Goal: Obtain resource: Obtain resource

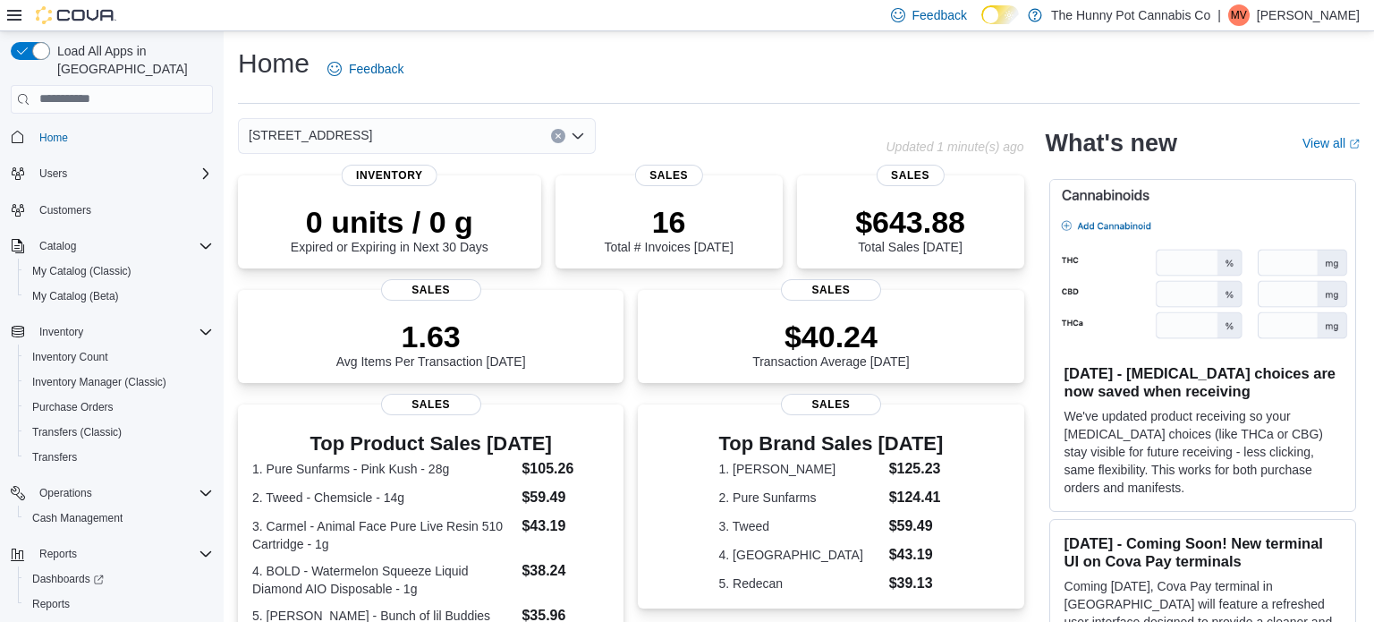
scroll to position [280, 0]
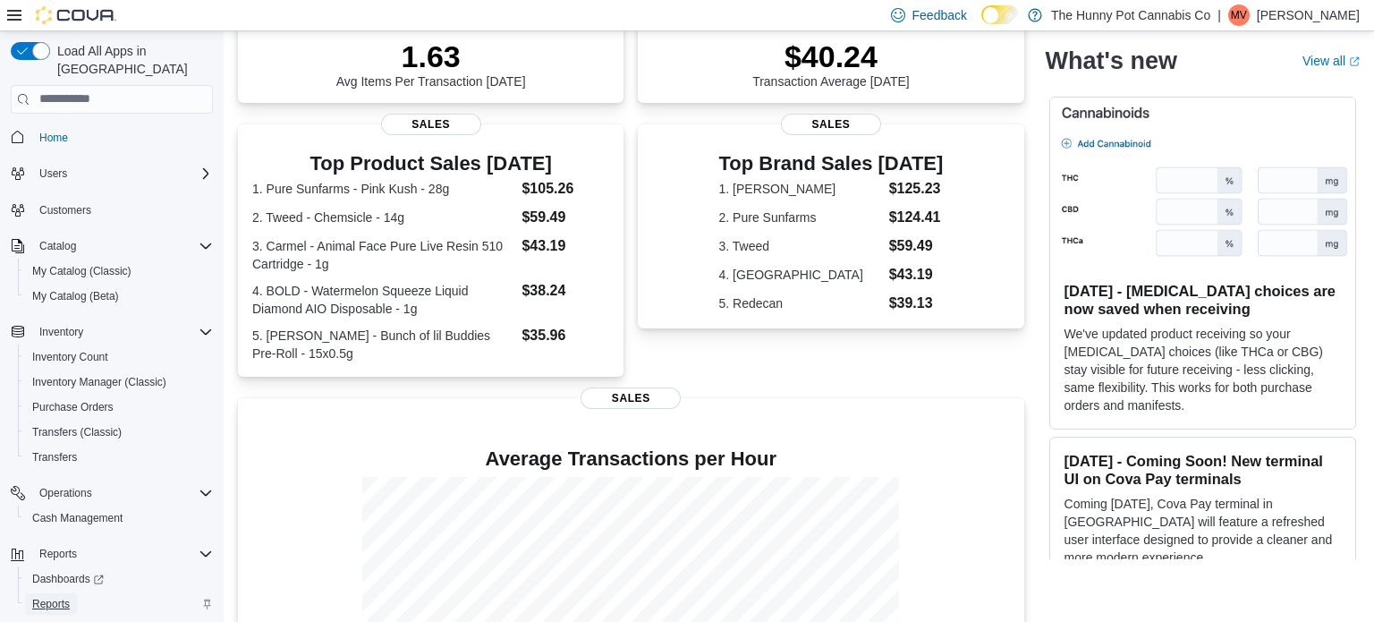
click at [56, 597] on span "Reports" at bounding box center [51, 604] width 38 height 14
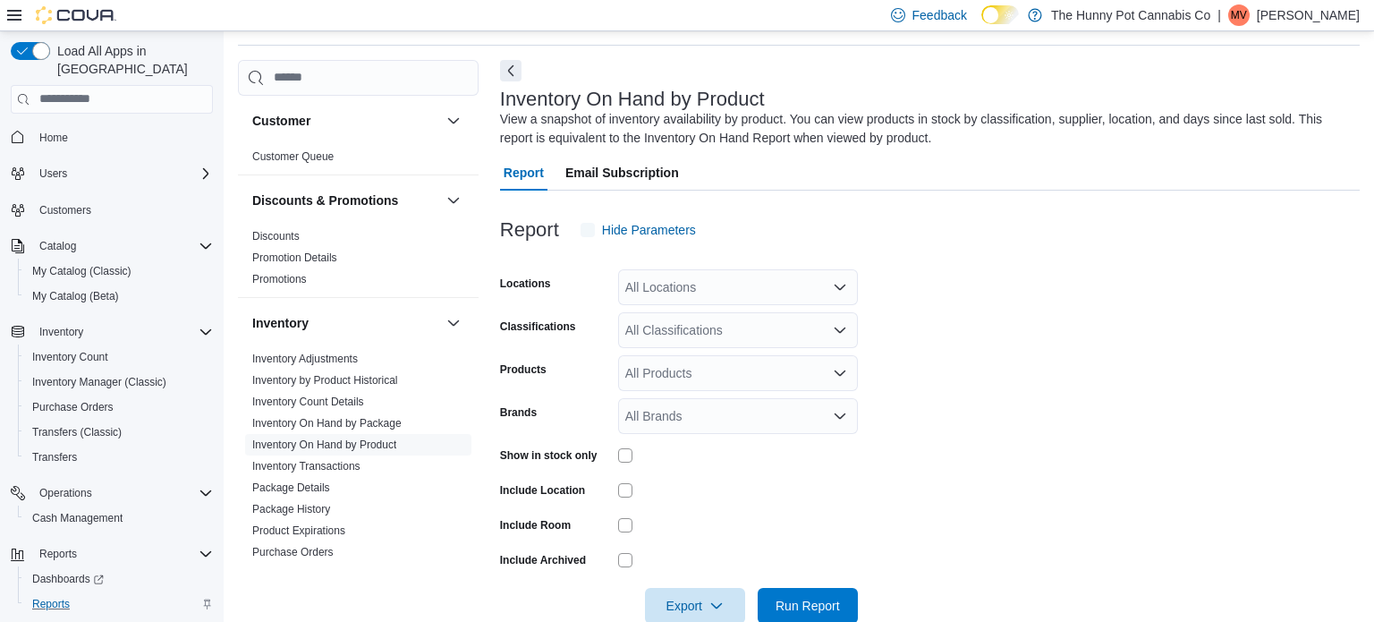
scroll to position [60, 0]
click at [294, 438] on link "Inventory On Hand by Product" at bounding box center [324, 443] width 144 height 13
click at [665, 286] on div "All Locations" at bounding box center [738, 285] width 240 height 36
type input "****"
click at [707, 315] on span "Backstock" at bounding box center [694, 316] width 57 height 18
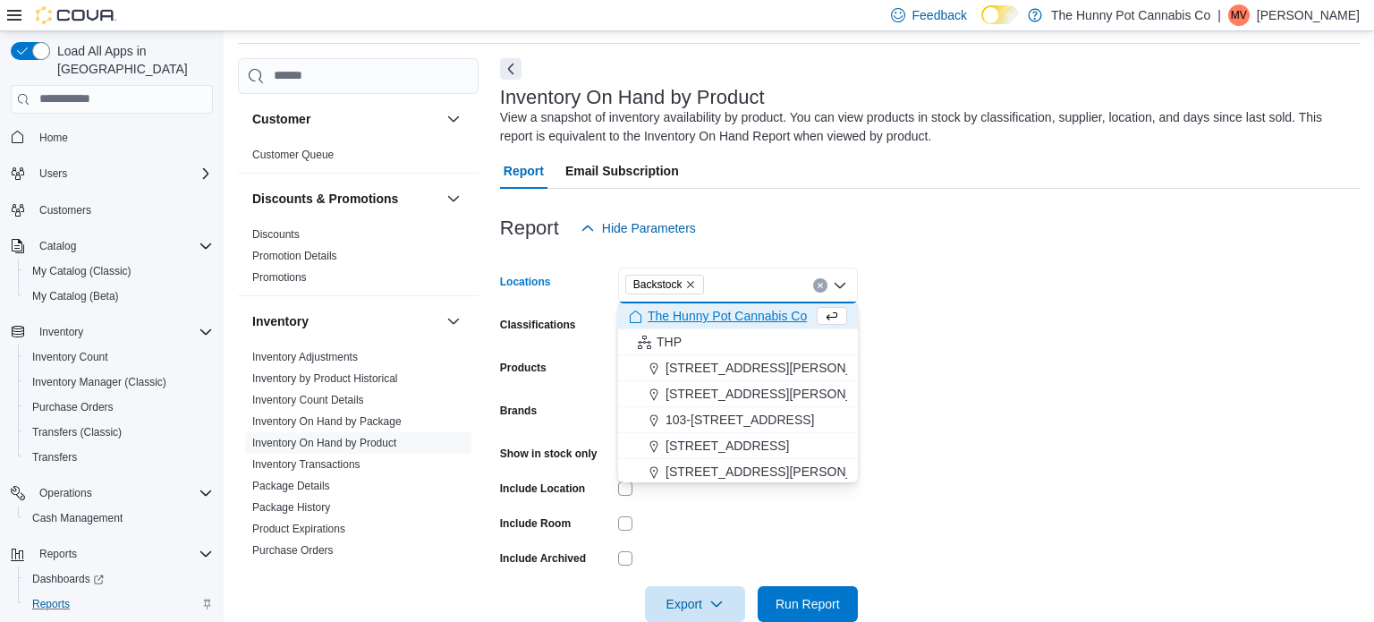
click at [964, 286] on form "Locations Backstock Combo box. Selected. Backstock. Press Backspace to delete B…" at bounding box center [930, 434] width 860 height 376
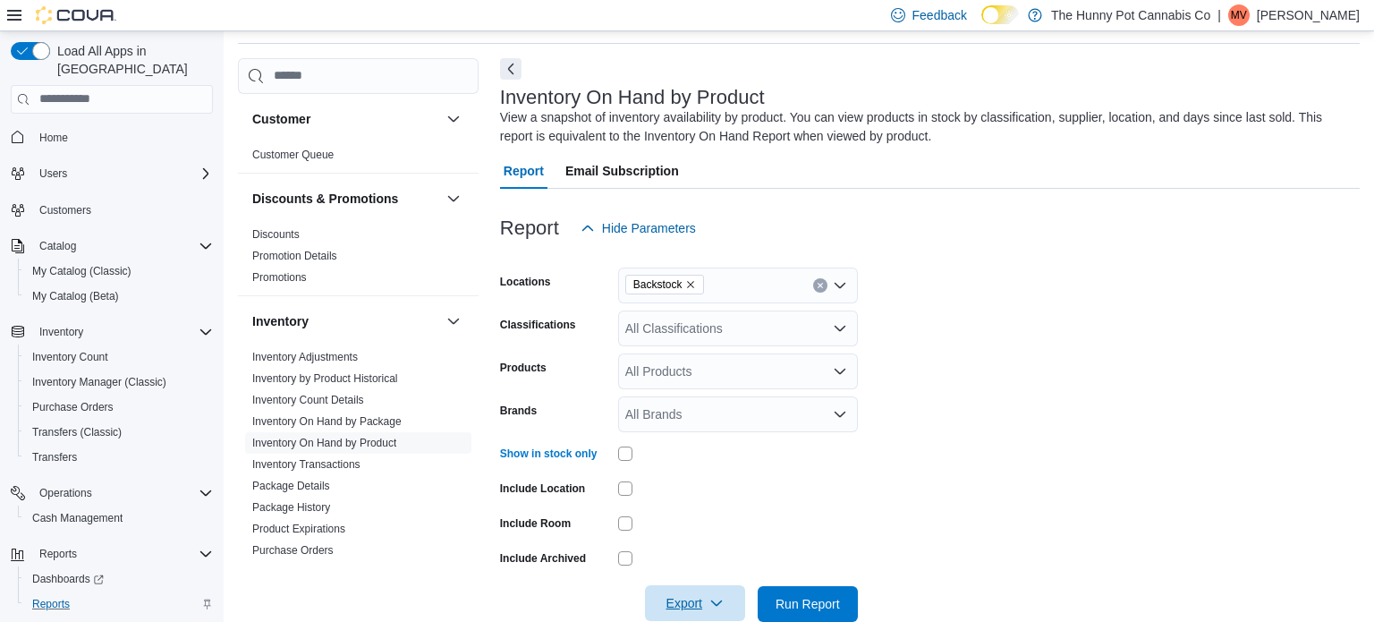
click at [700, 602] on span "Export" at bounding box center [695, 603] width 79 height 36
click at [713, 487] on span "Export to Excel" at bounding box center [697, 494] width 81 height 14
click at [87, 425] on span "Transfers (Classic)" at bounding box center [76, 432] width 89 height 14
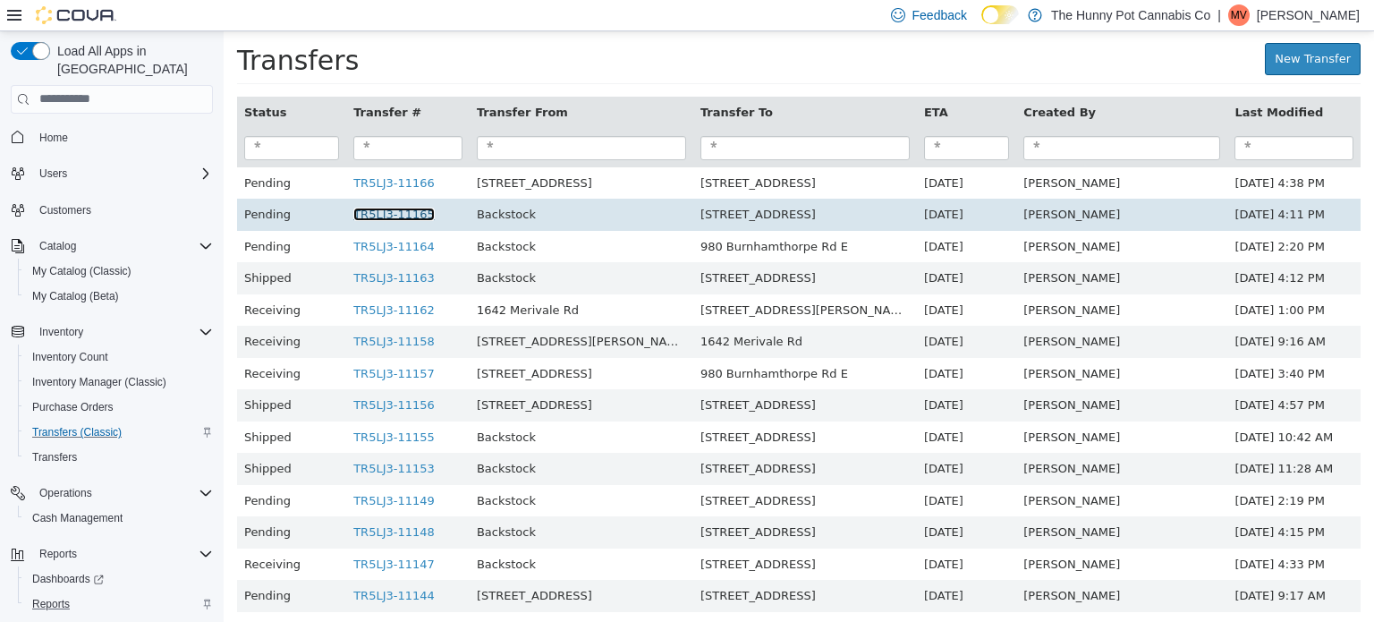
click at [425, 215] on link "TR5LJ3-11165" at bounding box center [393, 213] width 81 height 13
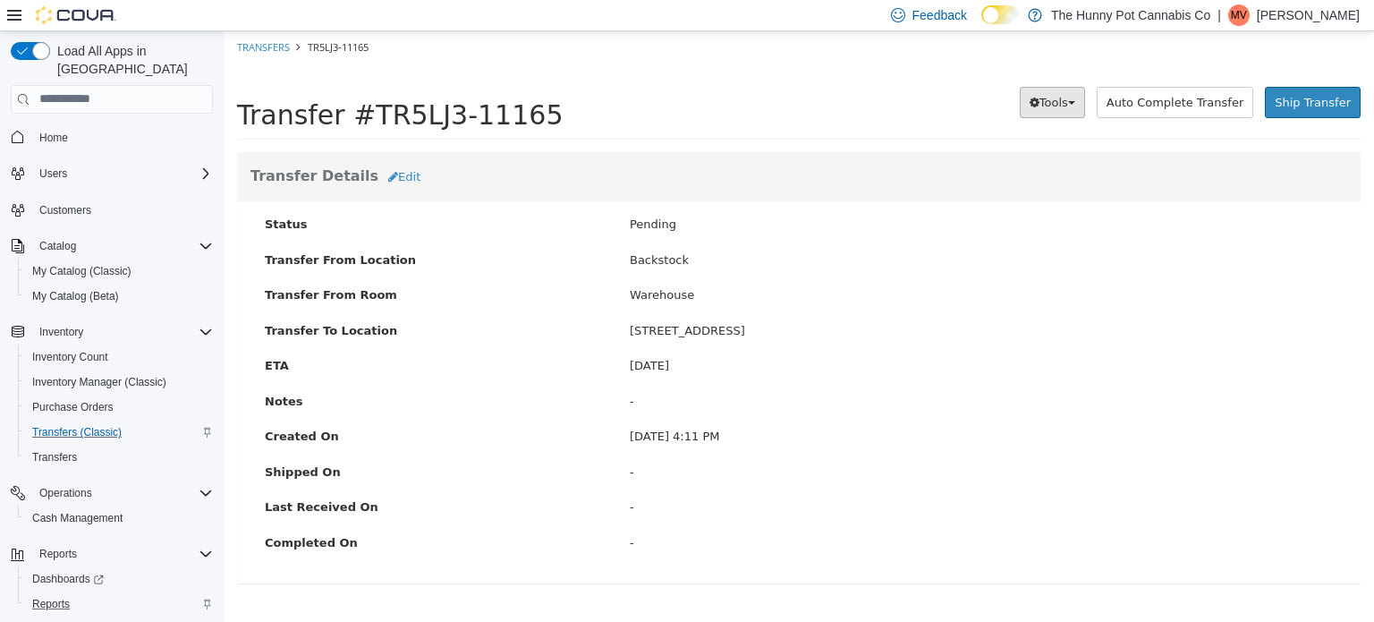
click at [1085, 92] on button "Tools" at bounding box center [1052, 102] width 65 height 32
click at [1077, 291] on div "Warehouse" at bounding box center [981, 294] width 730 height 18
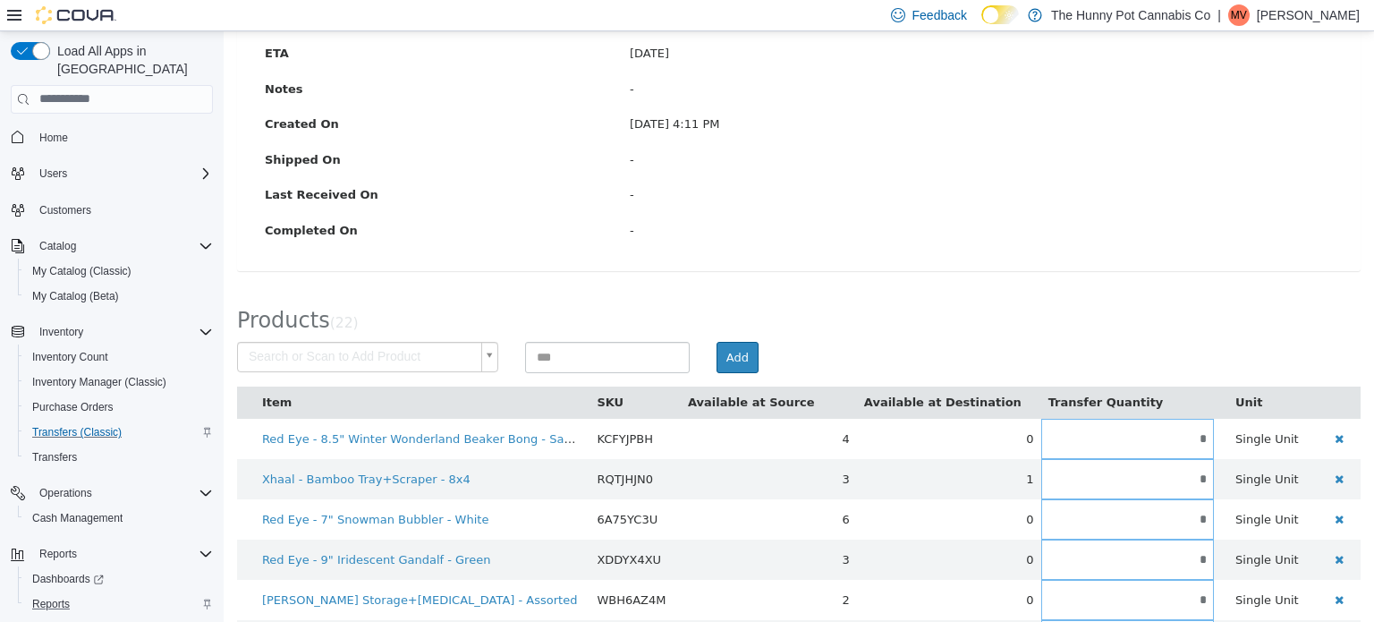
scroll to position [314, 0]
click at [666, 344] on input at bounding box center [607, 354] width 165 height 31
click at [480, 352] on body "× Transfers TR5LJ3-11165 Transfer #TR5LJ3-11165 Preparing Download... Tools PDF…" at bounding box center [799, 518] width 1150 height 1604
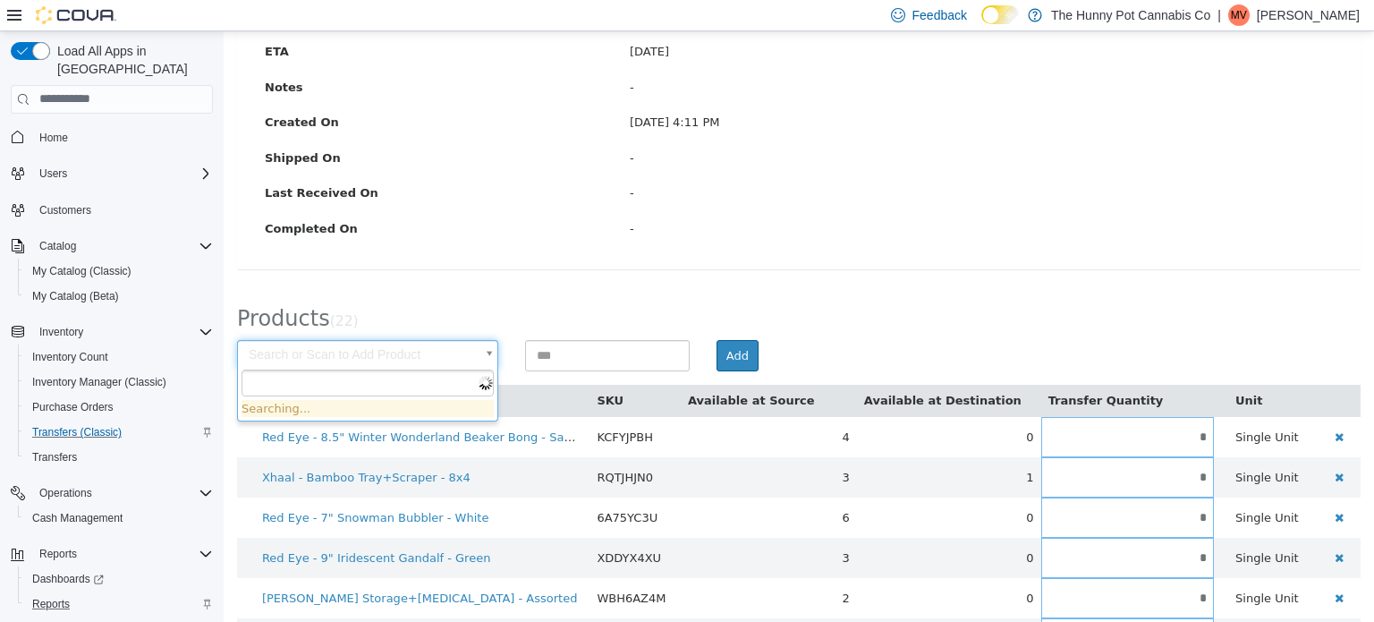
click at [1060, 231] on body "× Transfers TR5LJ3-11165 Transfer #TR5LJ3-11165 Preparing Download... Tools PDF…" at bounding box center [799, 518] width 1150 height 1604
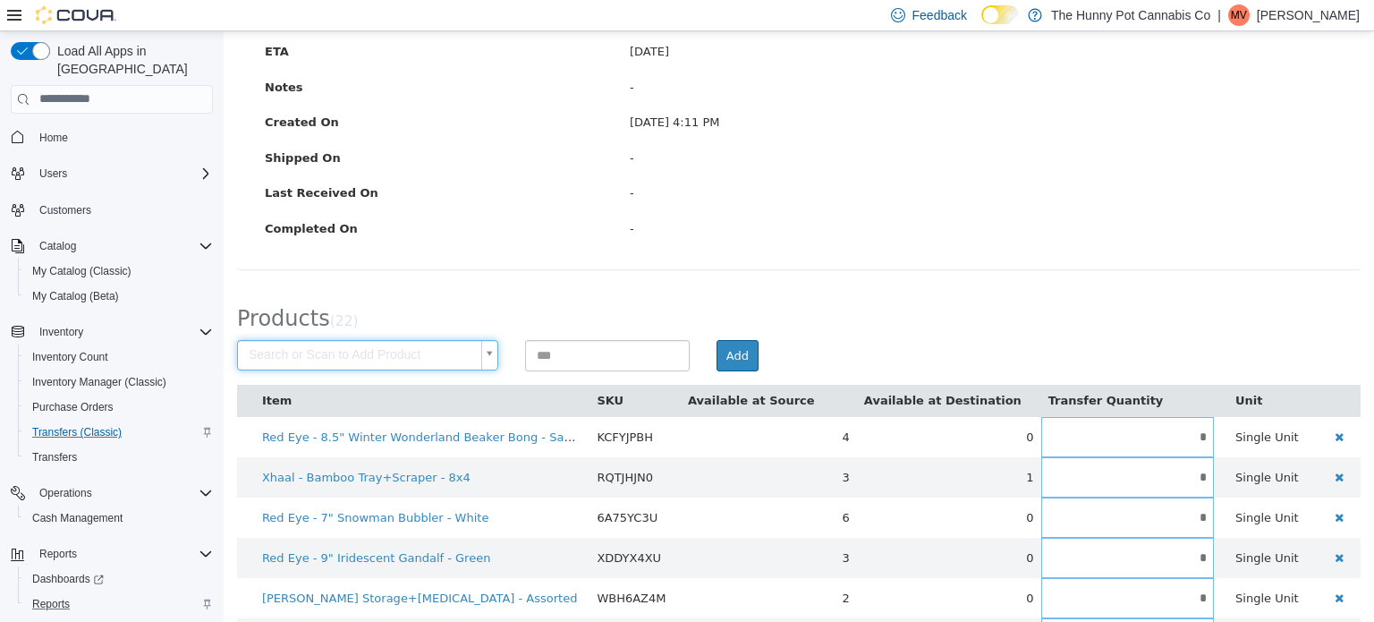
scroll to position [0, 0]
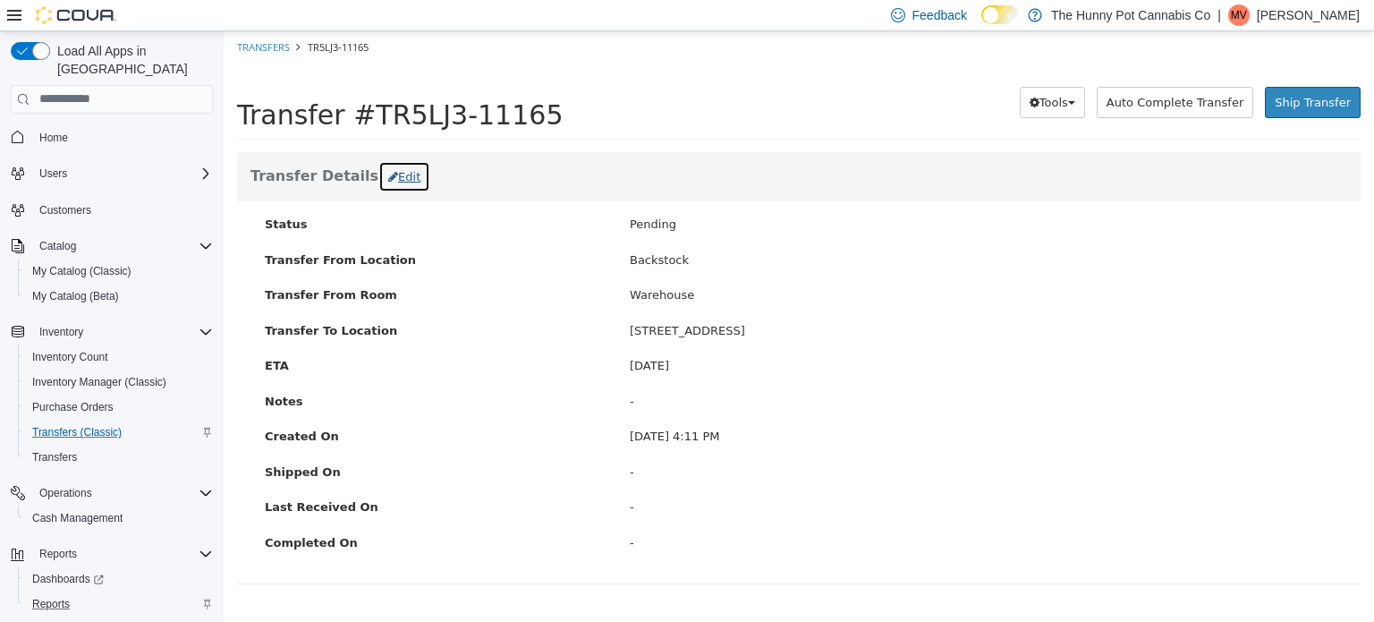
click at [385, 179] on button "Edit" at bounding box center [404, 176] width 52 height 32
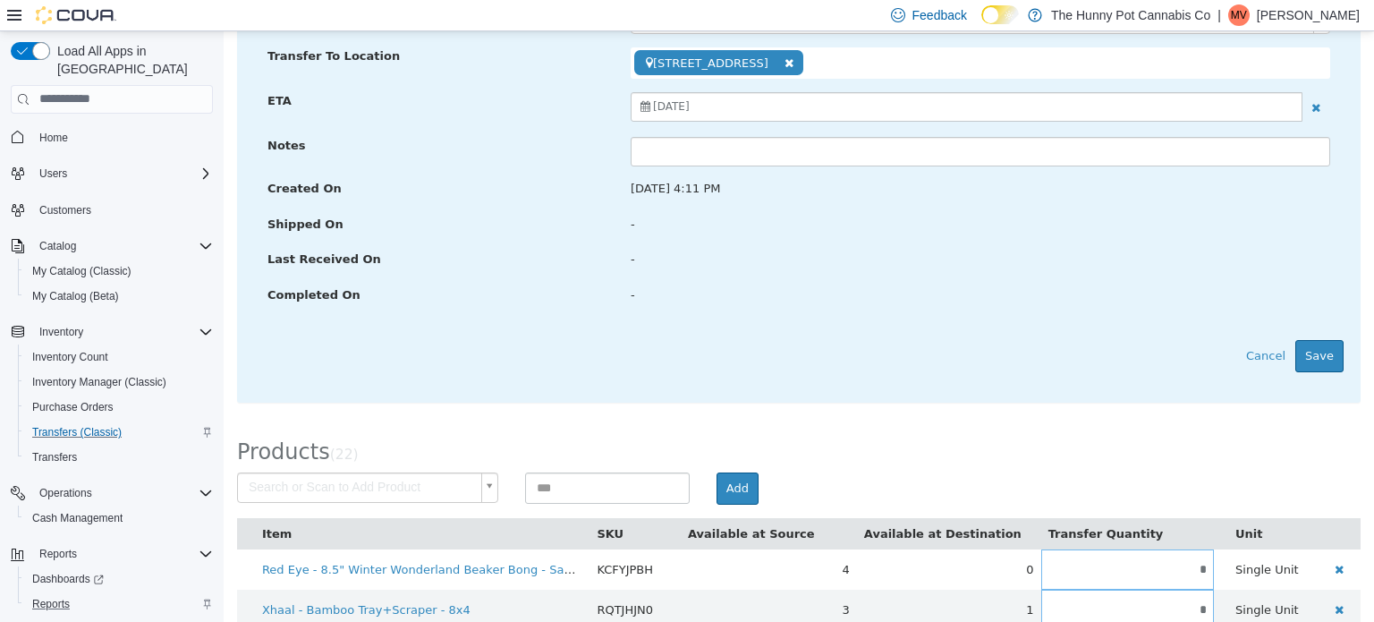
scroll to position [297, 0]
click at [1277, 345] on button "Cancel" at bounding box center [1265, 353] width 59 height 32
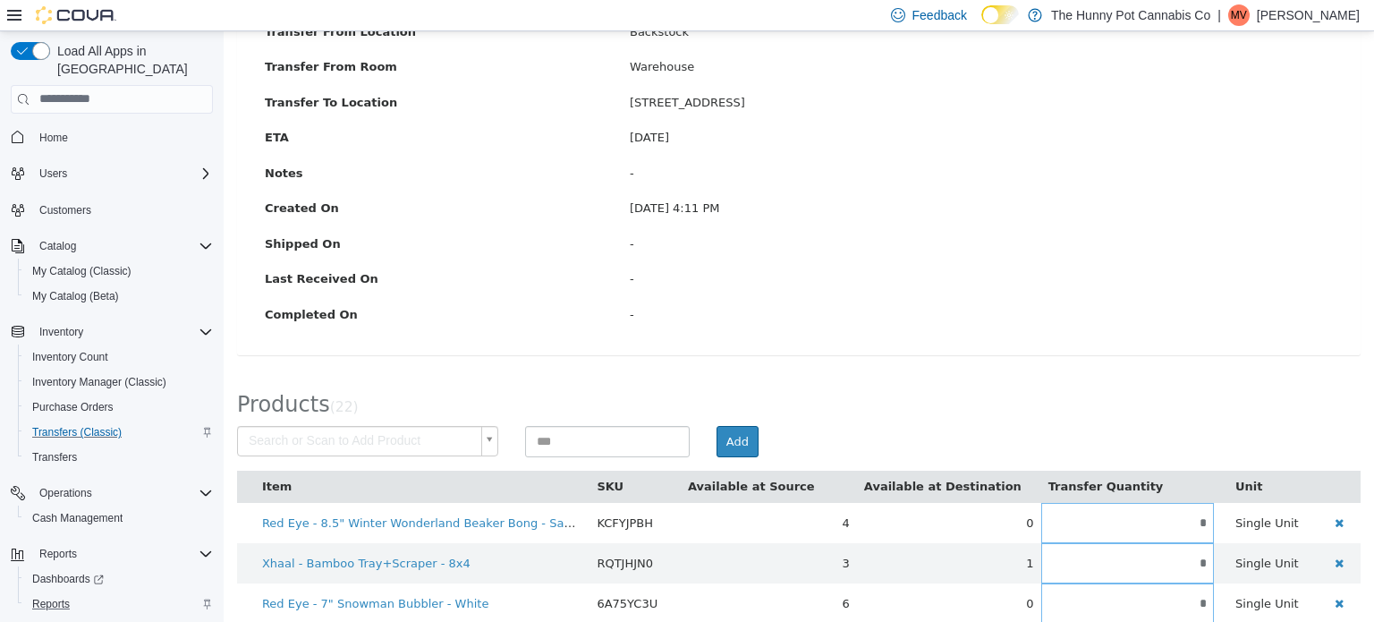
scroll to position [0, 0]
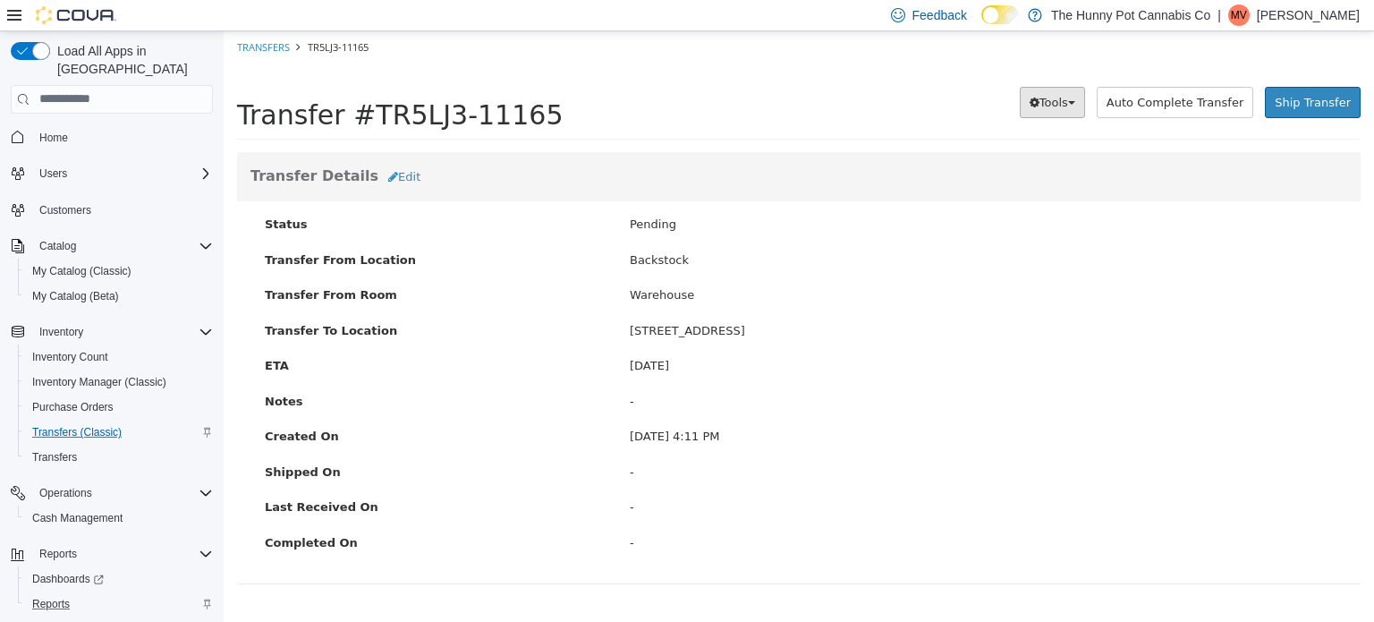
click at [1068, 106] on span "Tools" at bounding box center [1053, 101] width 29 height 13
click at [1082, 412] on div "Notes -" at bounding box center [798, 403] width 1095 height 22
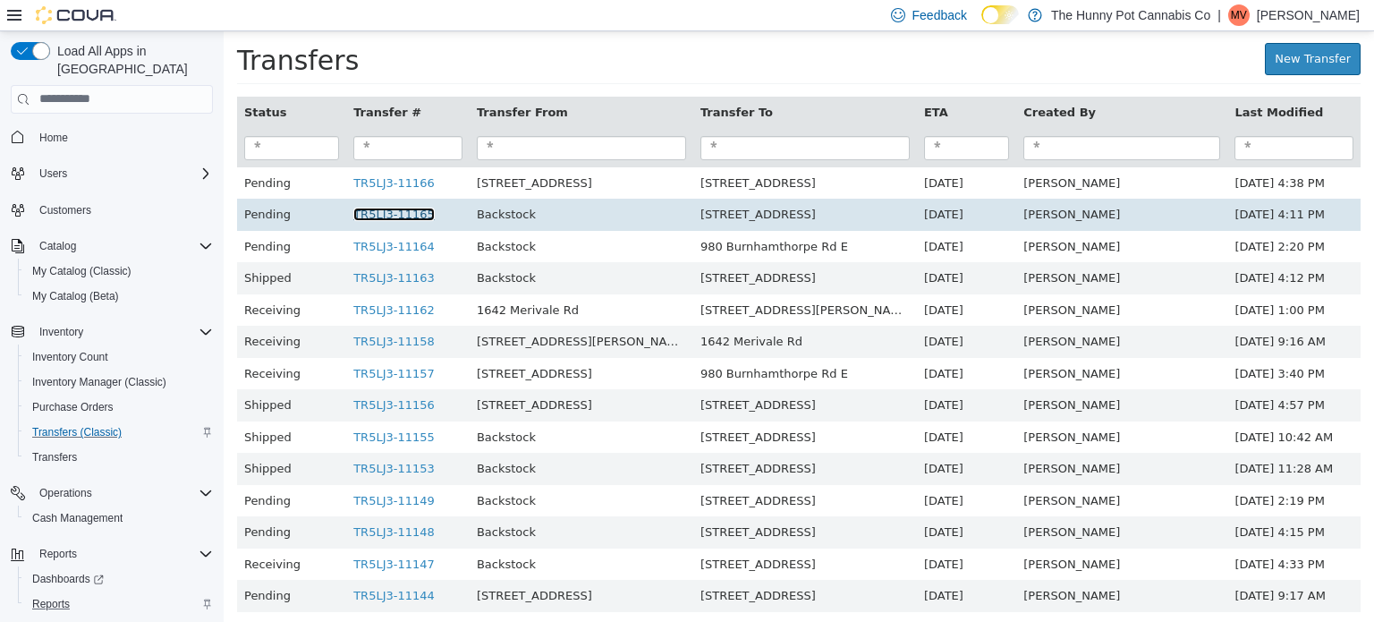
click at [435, 213] on link "TR5LJ3-11165" at bounding box center [393, 213] width 81 height 13
click at [431, 211] on link "TR5LJ3-11165" at bounding box center [393, 213] width 81 height 13
click at [403, 215] on link "TR5LJ3-11165" at bounding box center [393, 213] width 81 height 13
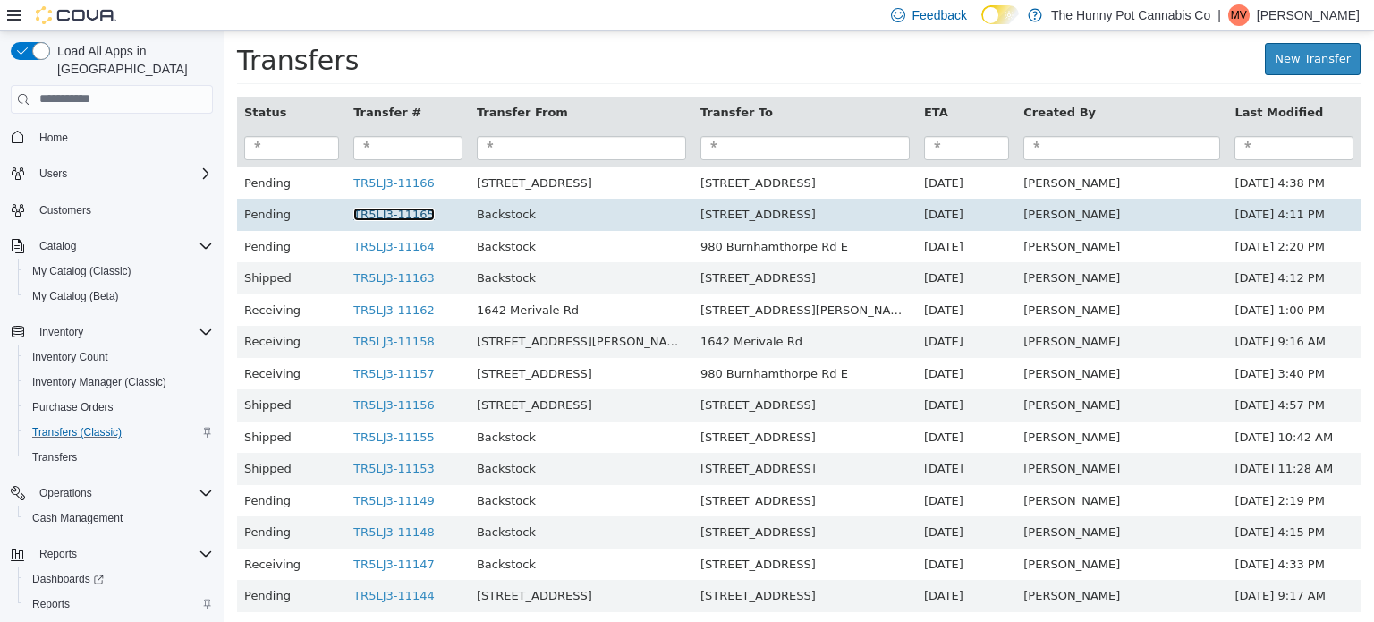
click at [428, 213] on link "TR5LJ3-11165" at bounding box center [393, 213] width 81 height 13
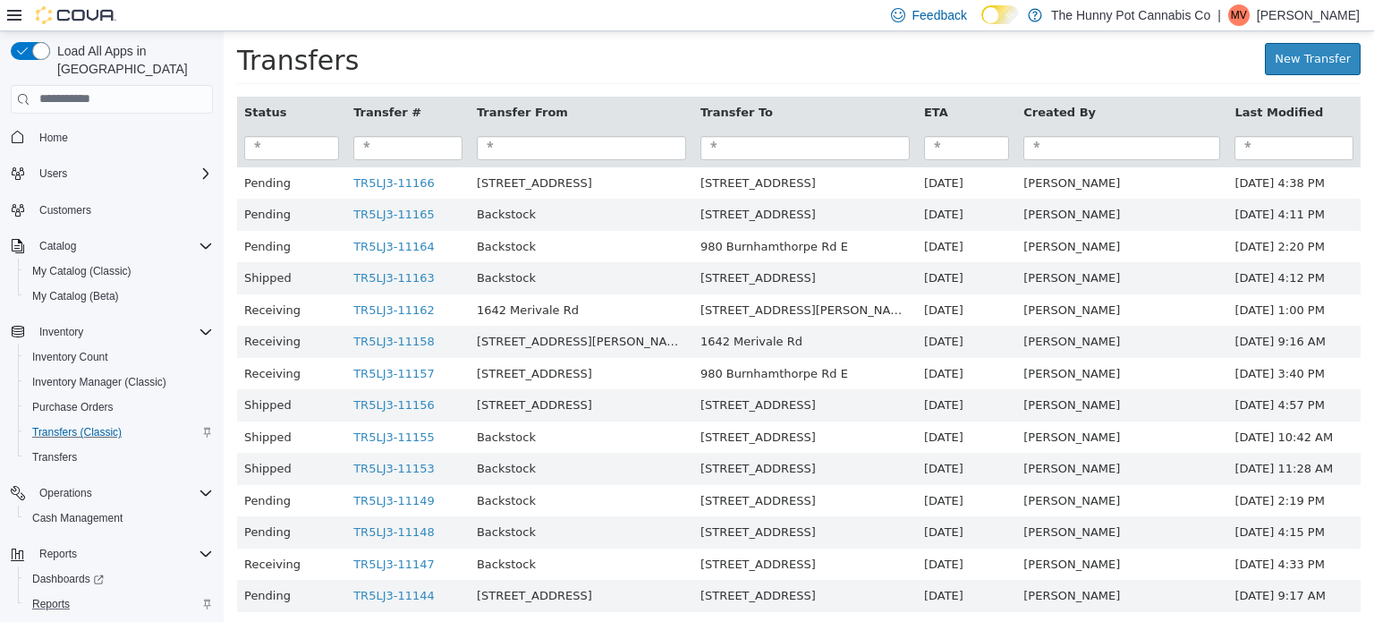
click at [688, 65] on div "Transfers" at bounding box center [536, 58] width 598 height 32
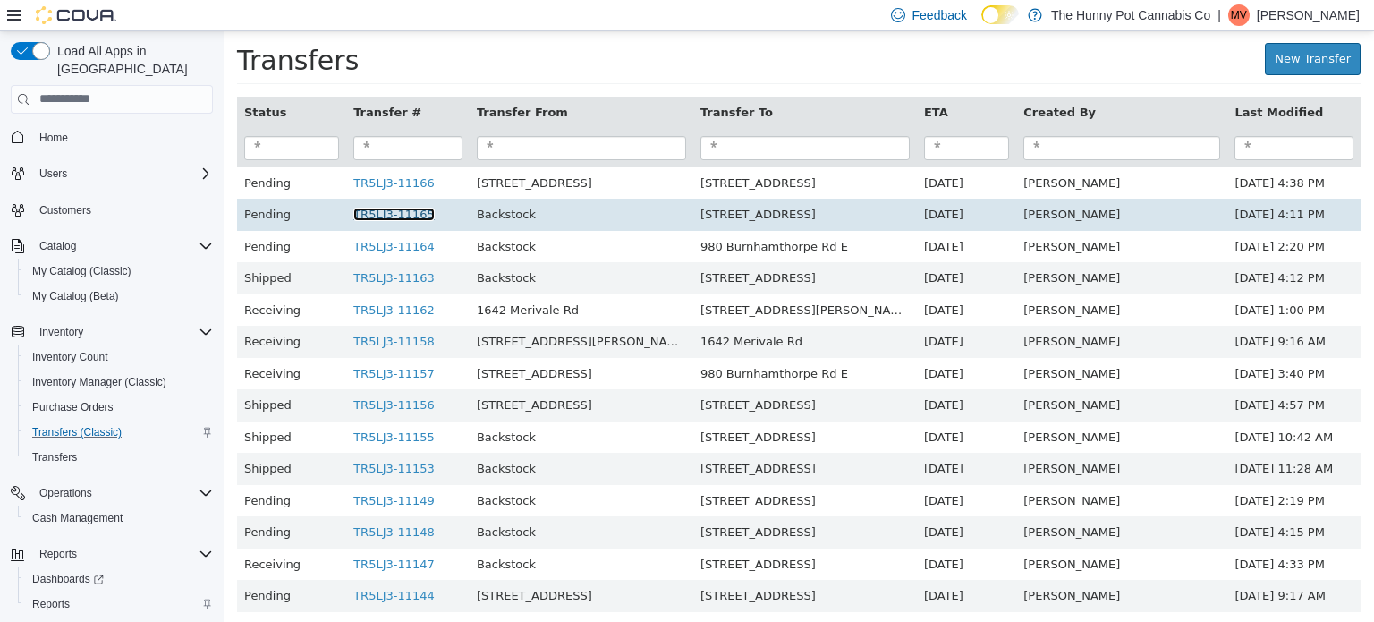
click at [387, 215] on link "TR5LJ3-11165" at bounding box center [393, 213] width 81 height 13
click at [420, 212] on link "TR5LJ3-11165" at bounding box center [393, 213] width 81 height 13
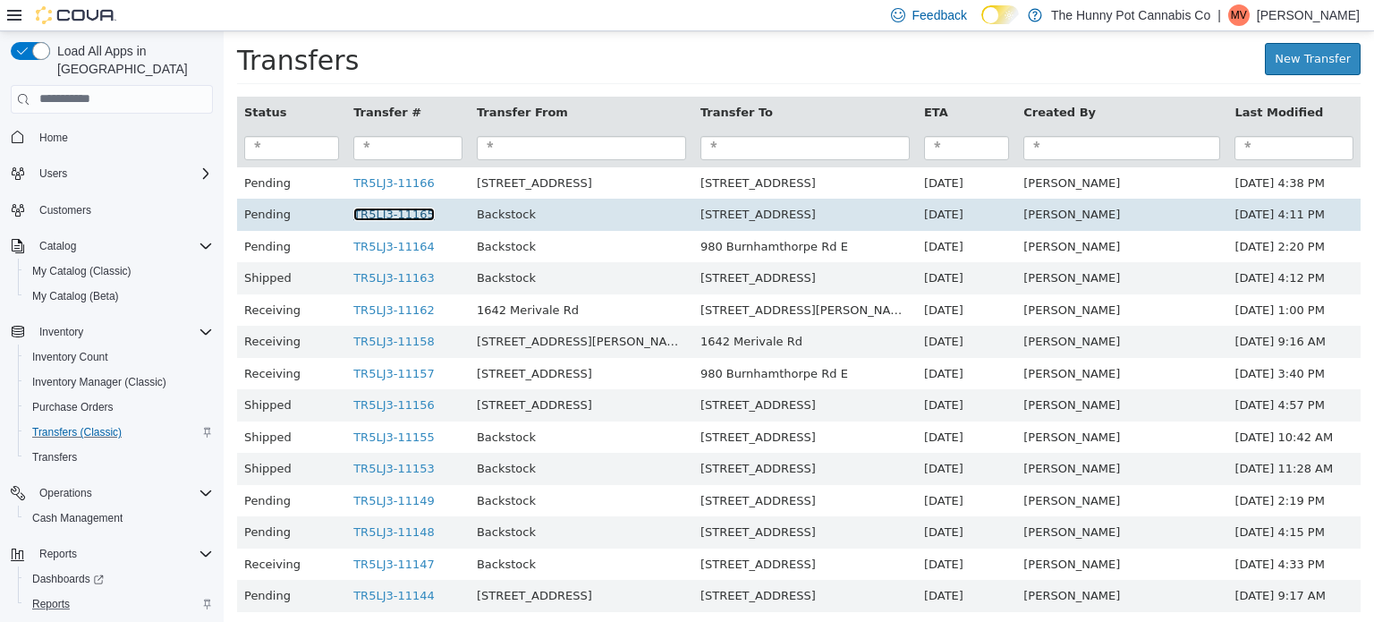
click at [433, 215] on link "TR5LJ3-11165" at bounding box center [393, 213] width 81 height 13
click at [470, 215] on td "TR5LJ3-11165" at bounding box center [407, 214] width 123 height 32
click at [435, 212] on link "TR5LJ3-11165" at bounding box center [393, 213] width 81 height 13
click at [435, 210] on link "TR5LJ3-11165" at bounding box center [393, 213] width 81 height 13
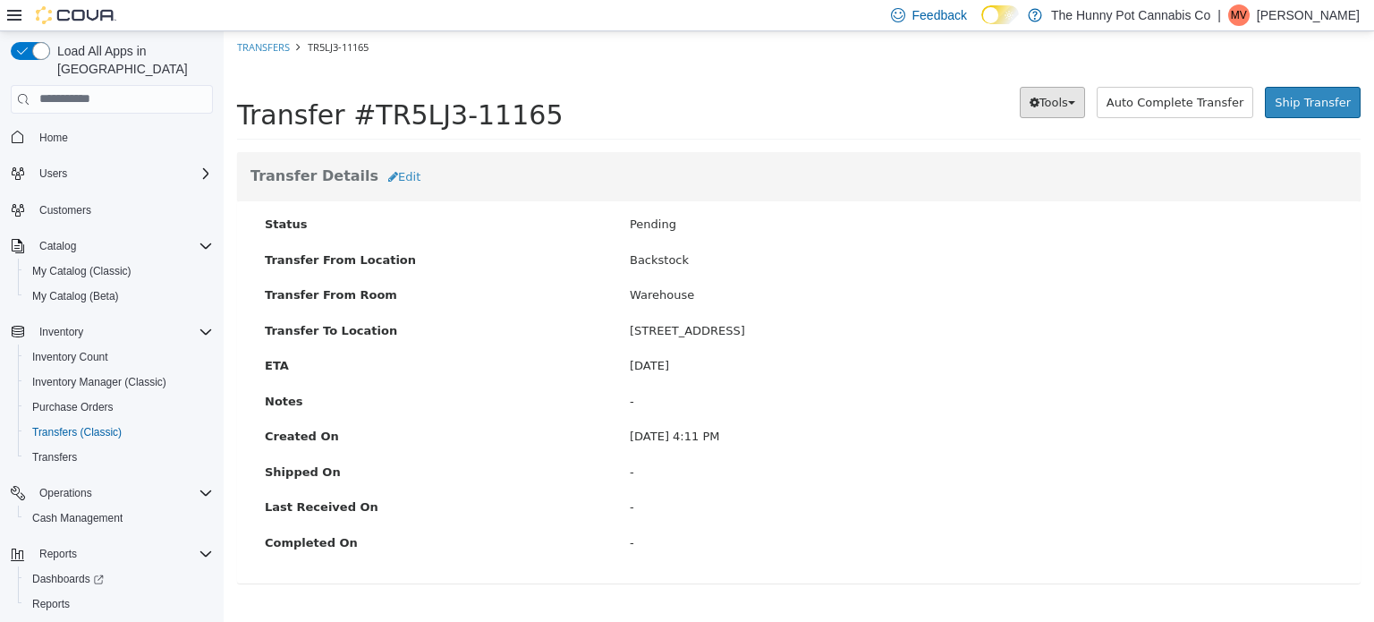
click at [1085, 94] on button "Tools" at bounding box center [1052, 102] width 65 height 32
click at [1037, 224] on div "Pending" at bounding box center [981, 224] width 730 height 18
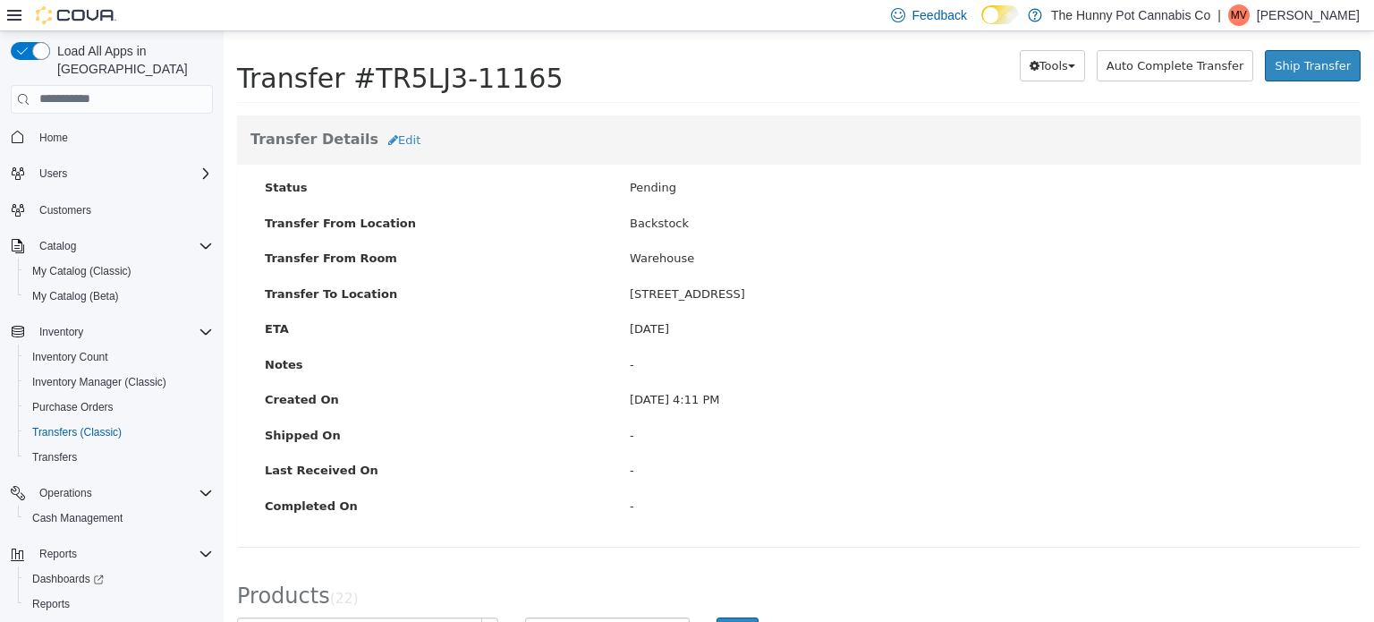
scroll to position [43, 0]
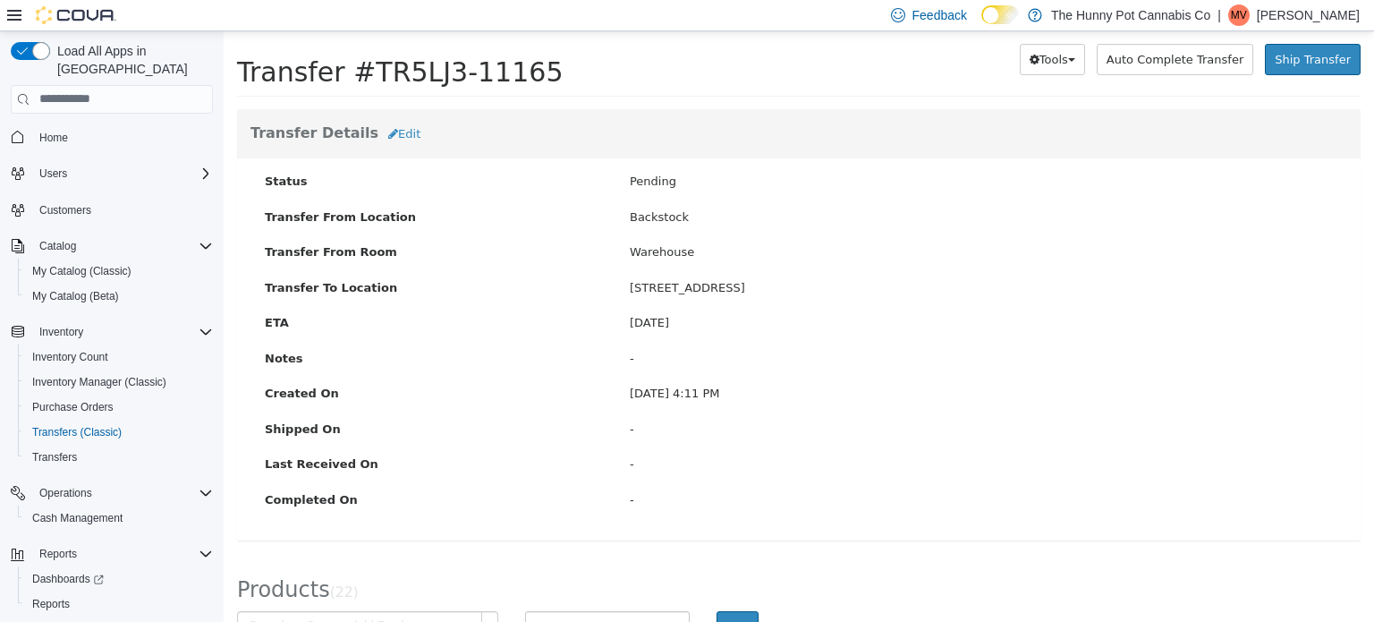
click at [1349, 19] on p "[PERSON_NAME]" at bounding box center [1308, 14] width 103 height 21
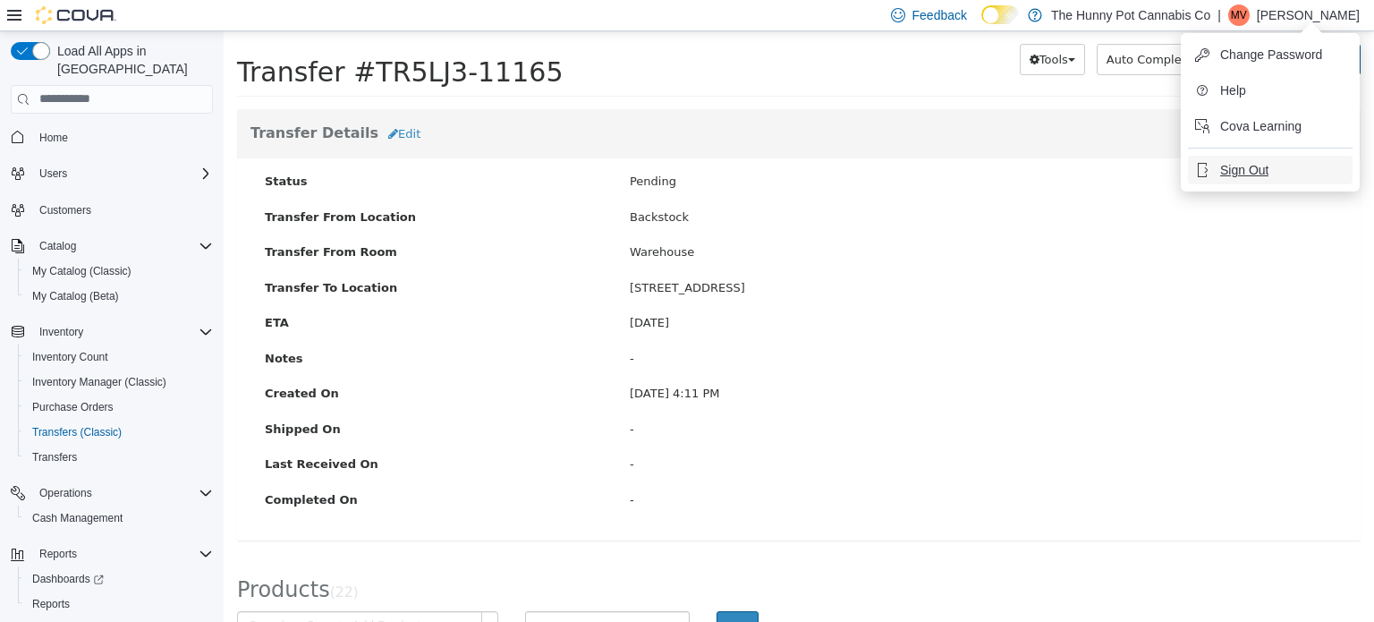
click at [1256, 171] on span "Sign Out" at bounding box center [1244, 170] width 48 height 18
